Goal: Information Seeking & Learning: Learn about a topic

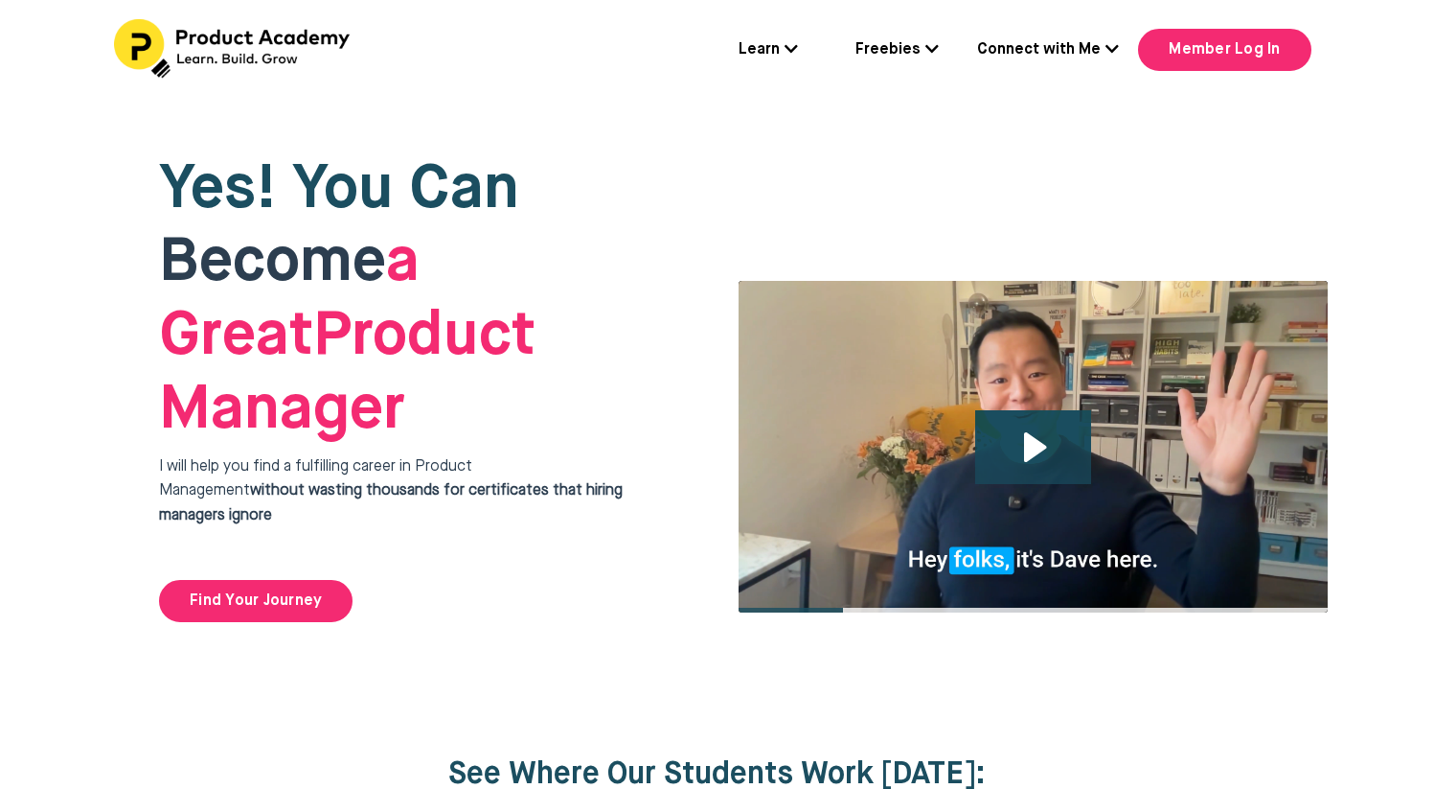
scroll to position [8561, 0]
